Goal: Navigation & Orientation: Find specific page/section

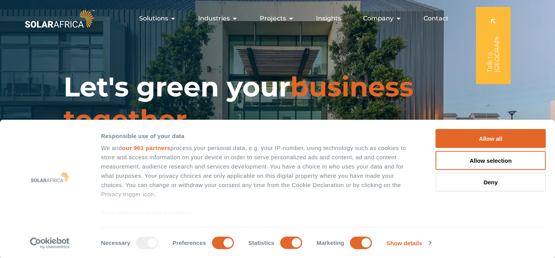
click at [289, 21] on icon "Menu" at bounding box center [291, 18] width 6 height 6
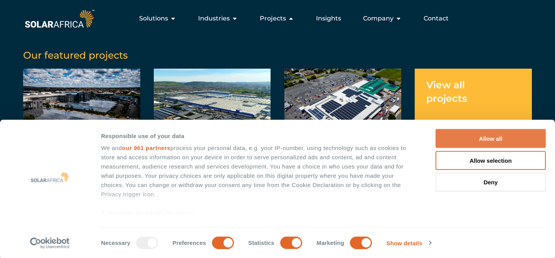
click at [470, 138] on button "Allow all" at bounding box center [490, 138] width 110 height 19
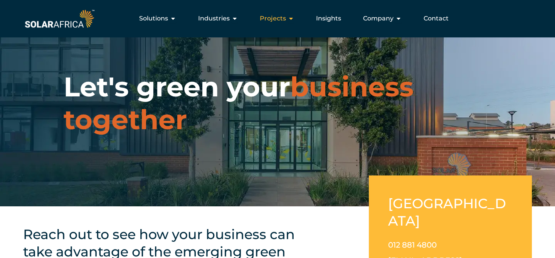
click at [287, 21] on div "Projects Close Projects Open Projects" at bounding box center [277, 18] width 47 height 15
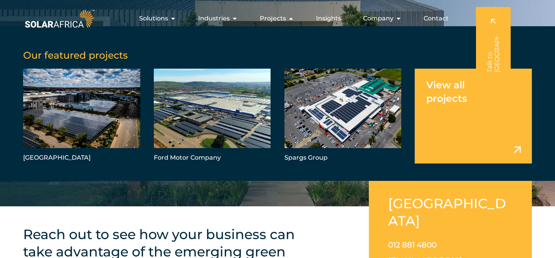
click at [451, 96] on link "Menu" at bounding box center [473, 116] width 117 height 95
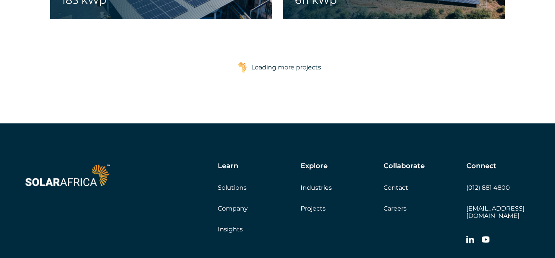
scroll to position [1367, 0]
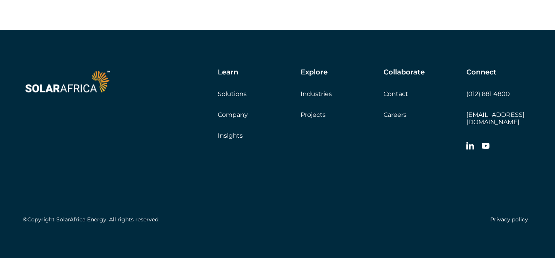
click at [237, 96] on link "Solutions" at bounding box center [232, 93] width 29 height 7
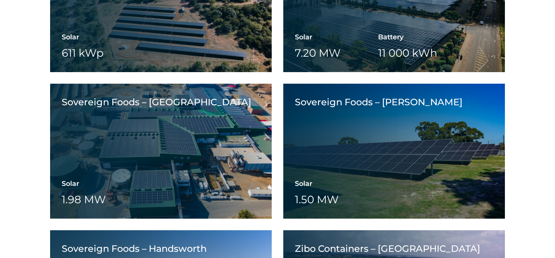
scroll to position [1953, 0]
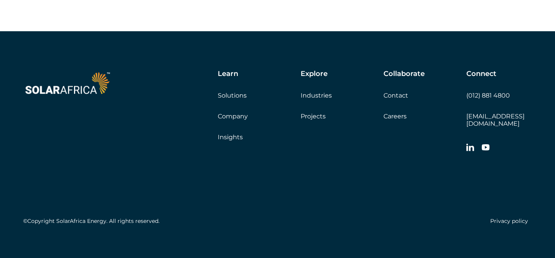
click at [233, 94] on link "Solutions" at bounding box center [232, 95] width 29 height 7
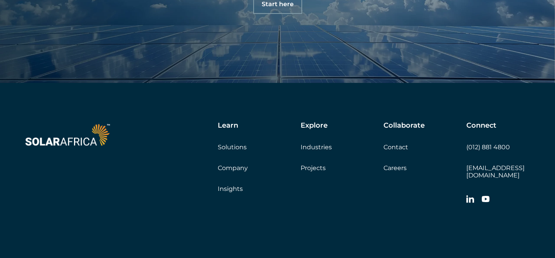
scroll to position [831, 0]
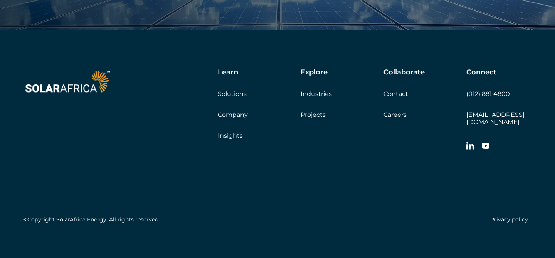
click at [312, 115] on link "Projects" at bounding box center [313, 114] width 25 height 7
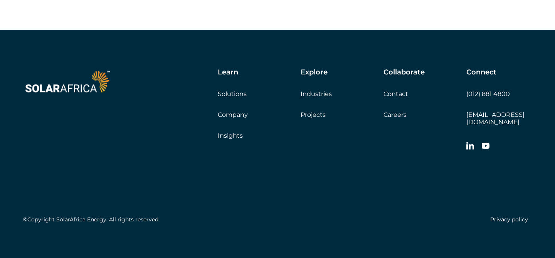
click at [471, 142] on icon at bounding box center [470, 146] width 8 height 8
click at [314, 114] on link "Projects" at bounding box center [313, 114] width 25 height 7
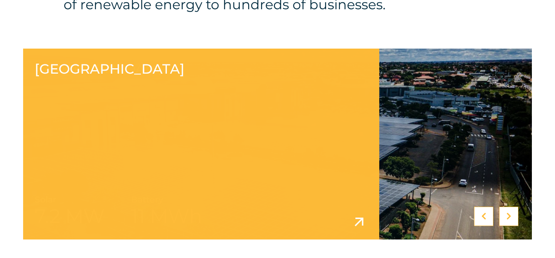
scroll to position [323, 0]
